Goal: Information Seeking & Learning: Learn about a topic

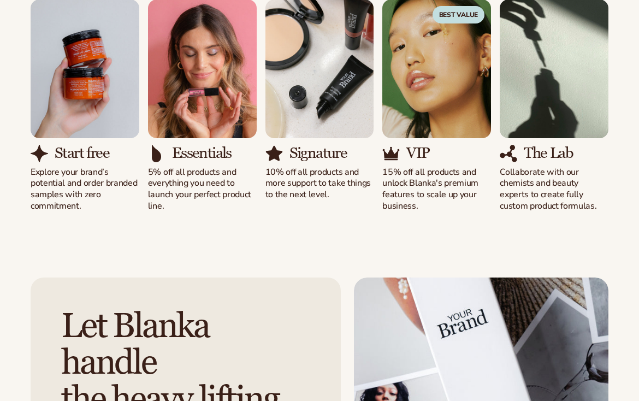
scroll to position [1024, 0]
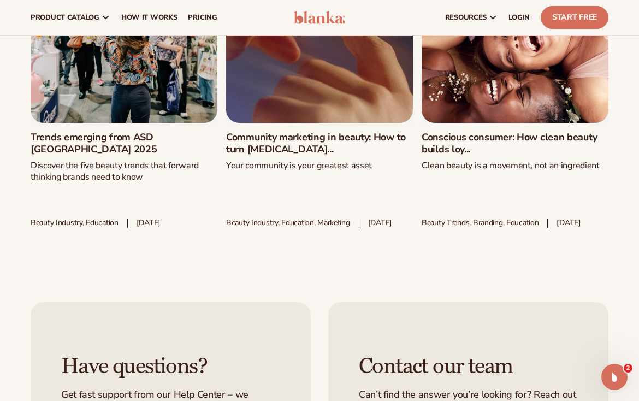
scroll to position [4219, 0]
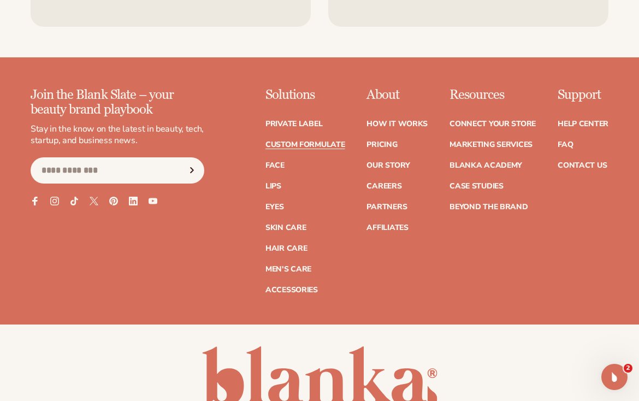
scroll to position [1486, 0]
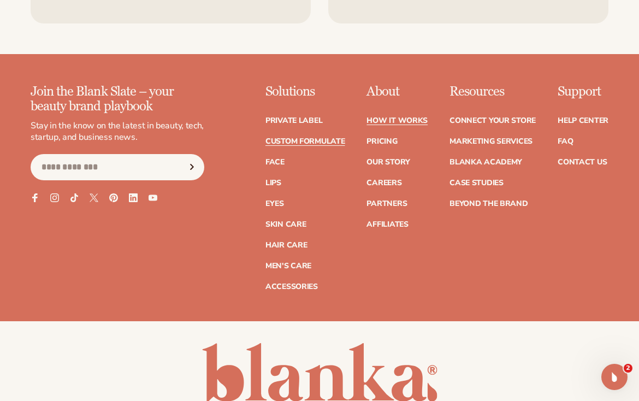
click at [390, 117] on link "How It Works" at bounding box center [397, 121] width 61 height 8
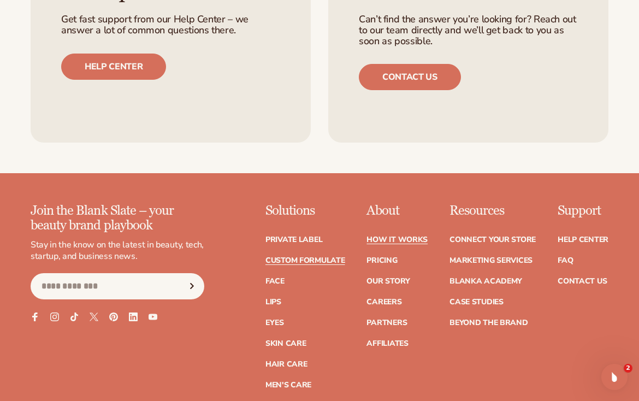
scroll to position [2265, 0]
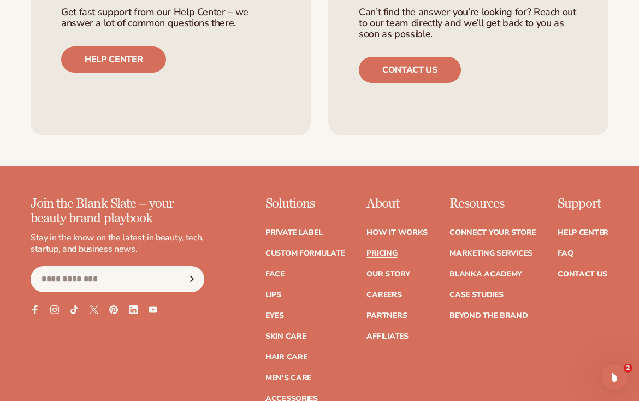
click at [391, 250] on link "Pricing" at bounding box center [382, 254] width 31 height 8
